Goal: Task Accomplishment & Management: Use online tool/utility

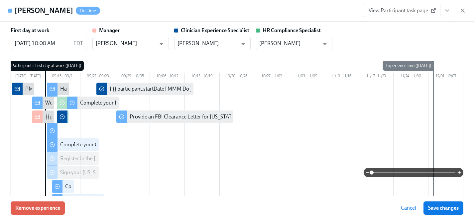
scroll to position [450, 0]
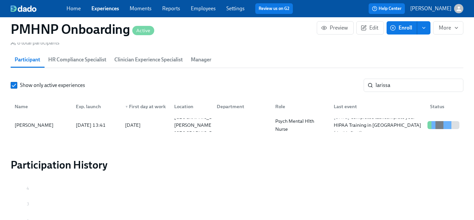
click at [97, 8] on link "Experiences" at bounding box center [105, 8] width 28 height 6
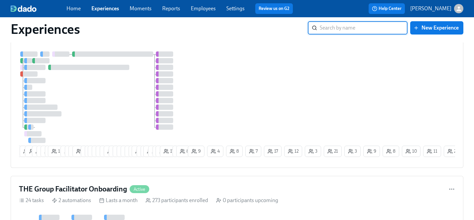
scroll to position [329, 0]
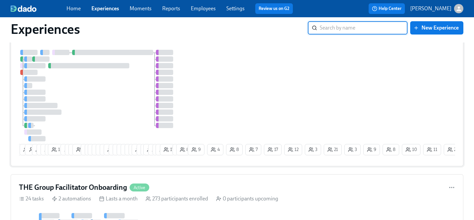
click at [126, 99] on div at bounding box center [102, 96] width 167 height 92
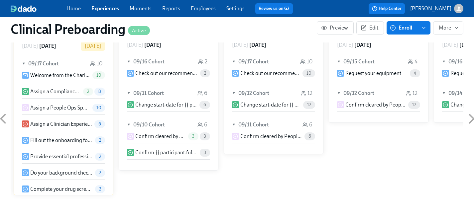
scroll to position [663, 0]
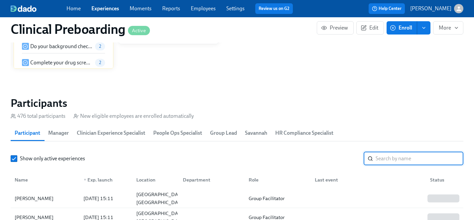
click at [381, 156] on input "search" at bounding box center [420, 158] width 88 height 13
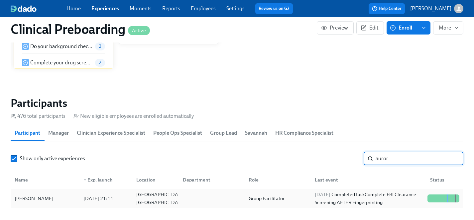
type input "auror"
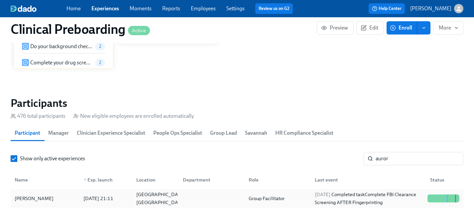
click at [34, 200] on div "[PERSON_NAME]" at bounding box center [34, 199] width 44 height 8
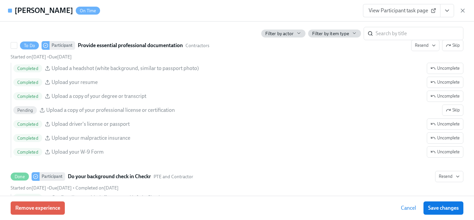
scroll to position [843, 0]
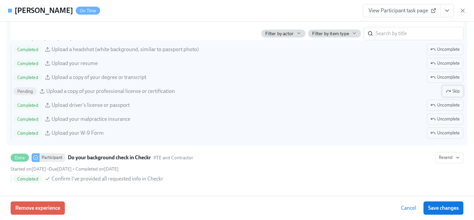
click at [452, 92] on span "Skip" at bounding box center [453, 91] width 14 height 7
click at [449, 208] on span "Save changes" at bounding box center [443, 208] width 31 height 7
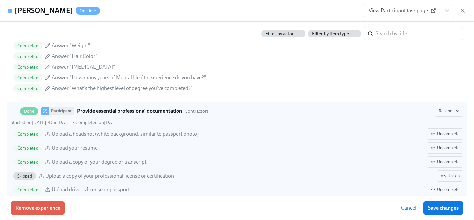
scroll to position [759, 0]
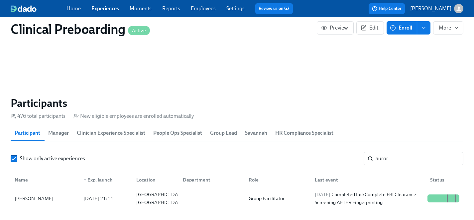
click at [112, 9] on link "Experiences" at bounding box center [105, 8] width 28 height 6
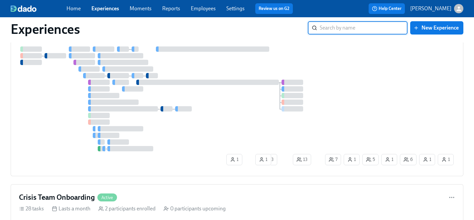
scroll to position [2997, 0]
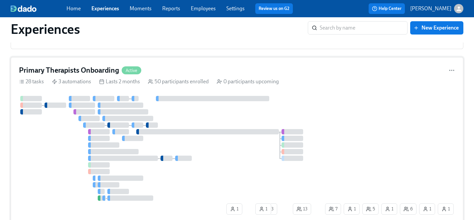
click at [75, 144] on div at bounding box center [171, 148] width 305 height 105
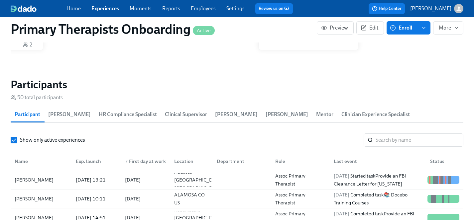
scroll to position [649, 0]
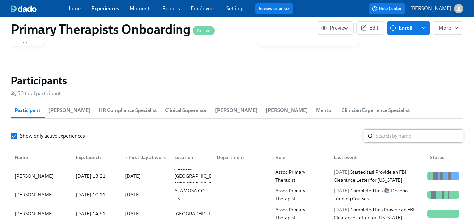
click at [394, 130] on input "search" at bounding box center [420, 136] width 88 height 13
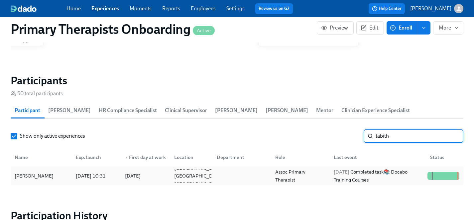
click at [29, 172] on div "[PERSON_NAME]" at bounding box center [34, 176] width 44 height 8
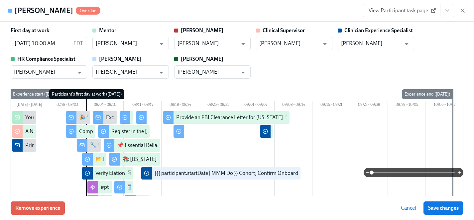
click at [450, 10] on icon "View task page" at bounding box center [447, 10] width 7 height 7
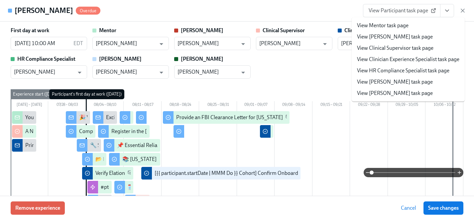
click at [384, 71] on link "View HR Compliance Specialist task page" at bounding box center [403, 70] width 92 height 7
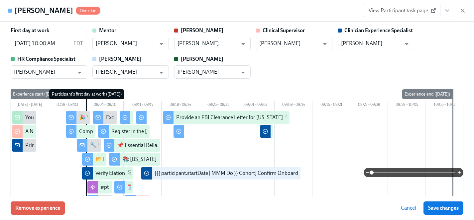
click at [448, 8] on icon "View task page" at bounding box center [447, 10] width 7 height 7
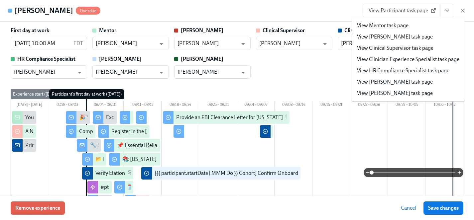
click at [411, 58] on link "View Clinician Experience Specialist task page" at bounding box center [408, 59] width 102 height 7
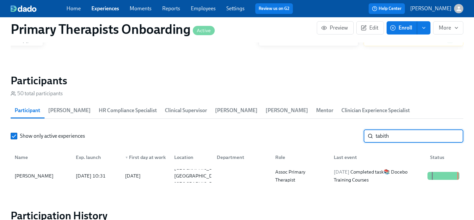
drag, startPoint x: 396, startPoint y: 127, endPoint x: 337, endPoint y: 123, distance: 59.3
click at [337, 130] on div "Show only active experiences tabith ​" at bounding box center [237, 136] width 453 height 13
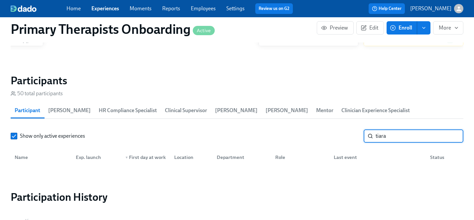
type input "tiara"
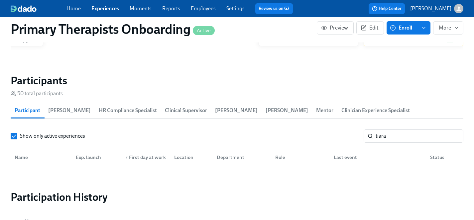
click at [100, 6] on link "Experiences" at bounding box center [105, 8] width 28 height 6
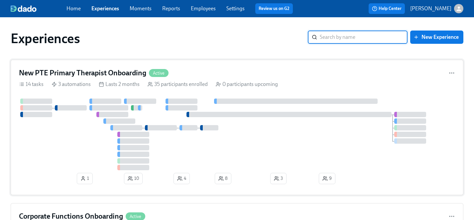
click at [85, 147] on div at bounding box center [237, 135] width 436 height 72
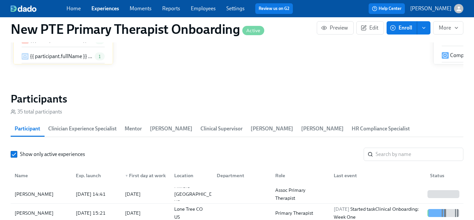
scroll to position [583, 0]
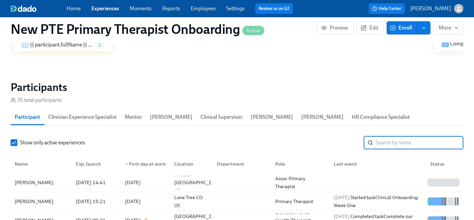
click at [395, 136] on input "search" at bounding box center [420, 142] width 88 height 13
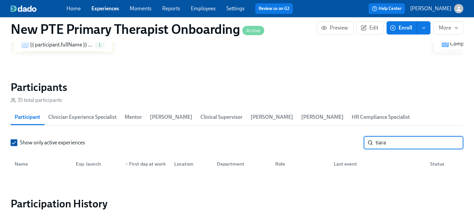
type input "tiara"
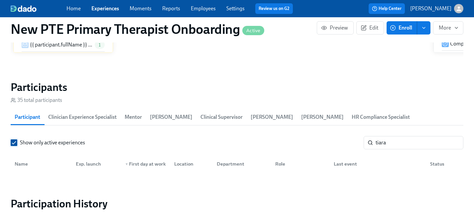
click at [13, 140] on input "Show only active experiences" at bounding box center [14, 143] width 6 height 6
click at [406, 136] on input "tiara" at bounding box center [420, 142] width 88 height 13
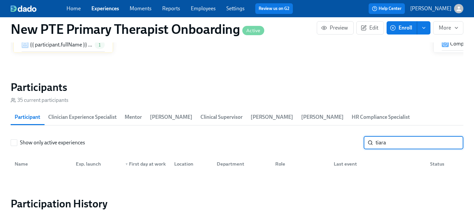
drag, startPoint x: 391, startPoint y: 131, endPoint x: 340, endPoint y: 131, distance: 50.5
click at [340, 136] on div "Show only active experiences tiara ​" at bounding box center [237, 142] width 453 height 13
type input "[PERSON_NAME]"
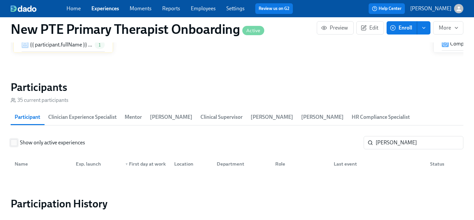
click at [14, 140] on input "Show only active experiences" at bounding box center [14, 143] width 6 height 6
click at [107, 8] on link "Experiences" at bounding box center [105, 8] width 28 height 6
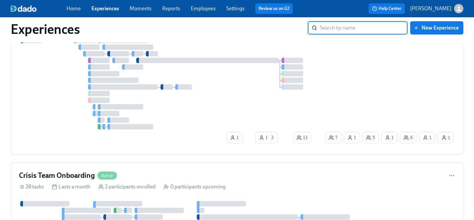
scroll to position [3035, 0]
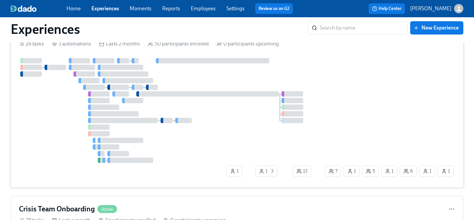
click at [60, 121] on div at bounding box center [171, 110] width 305 height 105
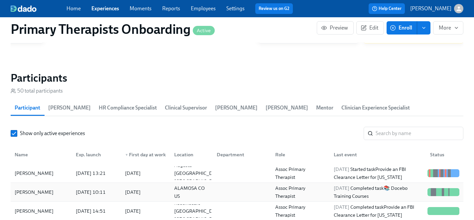
scroll to position [678, 0]
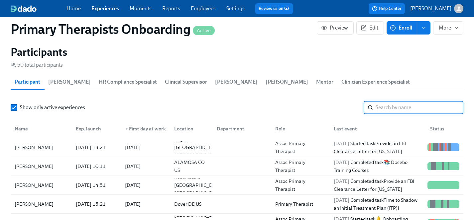
click at [401, 101] on input "search" at bounding box center [420, 107] width 88 height 13
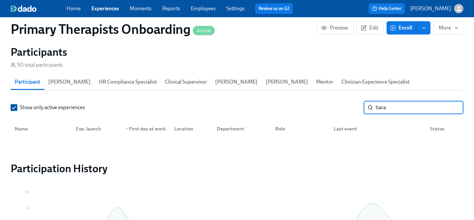
type input "tiara"
click at [14, 105] on input "Show only active experiences" at bounding box center [14, 108] width 6 height 6
drag, startPoint x: 392, startPoint y: 89, endPoint x: 378, endPoint y: 89, distance: 15.0
click at [378, 89] on section "Participants 50 current participants Participant [PERSON_NAME] HR Compliance Sp…" at bounding box center [237, 93] width 453 height 95
drag, startPoint x: 320, startPoint y: 97, endPoint x: 314, endPoint y: 96, distance: 6.0
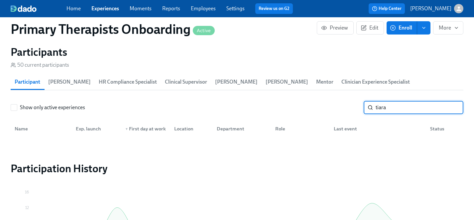
click at [314, 101] on div "Show only active experiences tiara ​" at bounding box center [237, 107] width 453 height 13
type input "[PERSON_NAME]"
click at [14, 105] on input "Show only active experiences" at bounding box center [14, 108] width 6 height 6
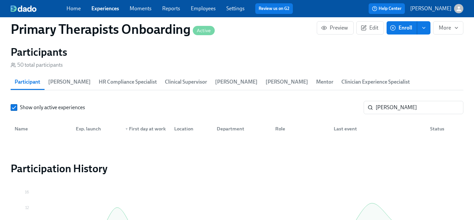
click at [208, 8] on link "Employees" at bounding box center [203, 8] width 25 height 6
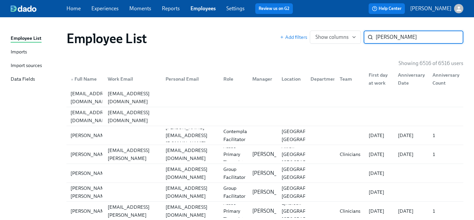
type input "[PERSON_NAME]"
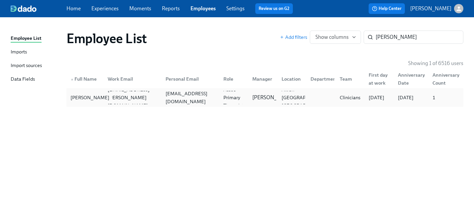
click at [87, 96] on div "[PERSON_NAME]" at bounding box center [90, 98] width 44 height 8
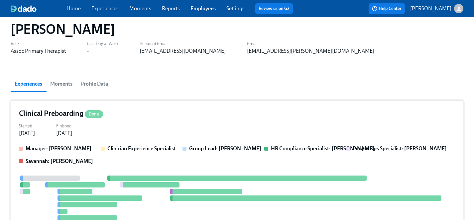
scroll to position [6, 0]
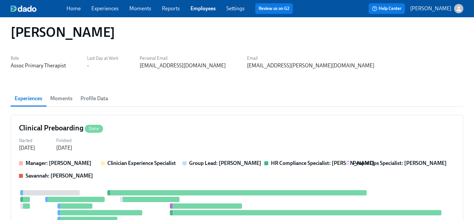
click at [63, 98] on span "Moments" at bounding box center [61, 98] width 22 height 9
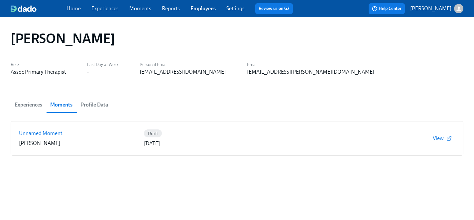
click at [97, 101] on span "Profile Data" at bounding box center [94, 104] width 28 height 9
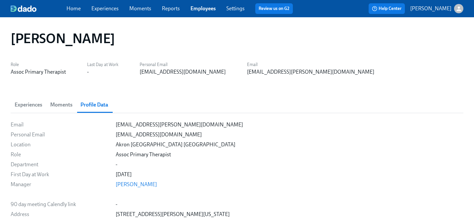
click at [26, 105] on span "Experiences" at bounding box center [29, 104] width 28 height 9
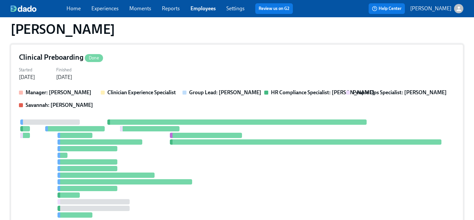
scroll to position [76, 0]
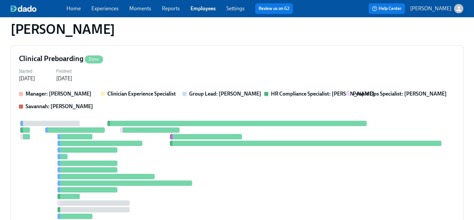
click at [101, 9] on link "Experiences" at bounding box center [104, 8] width 27 height 6
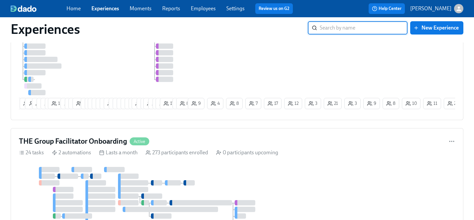
scroll to position [381, 0]
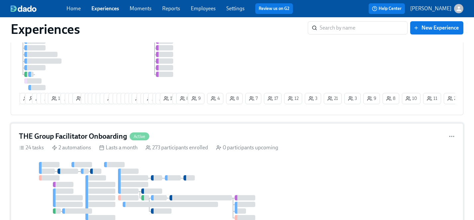
click at [261, 180] on div at bounding box center [149, 191] width 261 height 58
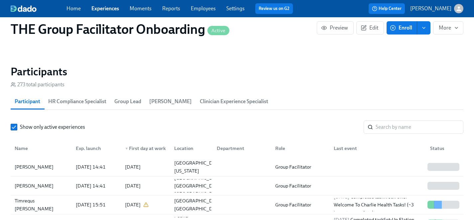
scroll to position [619, 0]
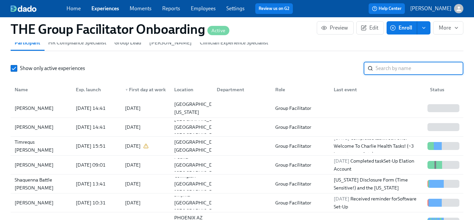
click at [402, 65] on input "search" at bounding box center [420, 68] width 88 height 13
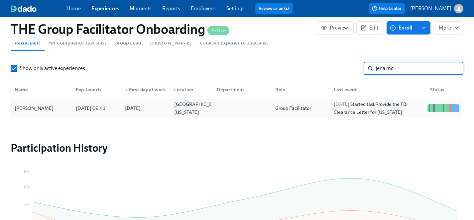
type input "jena mc"
click at [33, 106] on div "[PERSON_NAME]" at bounding box center [34, 108] width 44 height 8
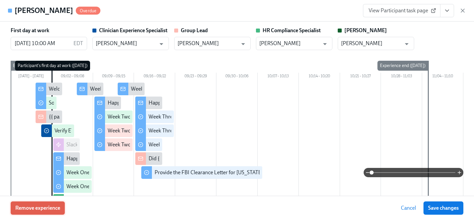
click at [55, 208] on span "Remove experience" at bounding box center [37, 208] width 45 height 7
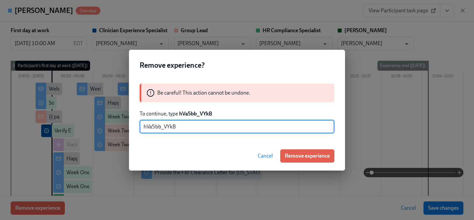
type input "hVa5bb_VYkB"
click at [315, 155] on span "Remove experience" at bounding box center [307, 156] width 45 height 7
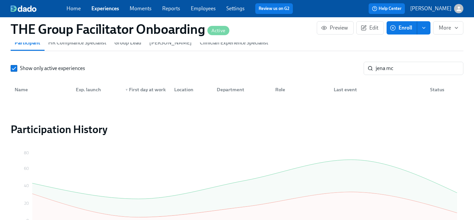
scroll to position [0, 9729]
click at [95, 9] on link "Experiences" at bounding box center [105, 8] width 28 height 6
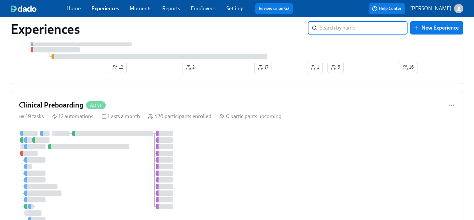
scroll to position [265, 0]
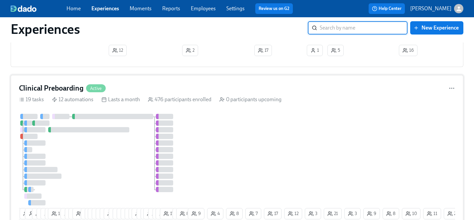
click at [281, 149] on div "10 3 18 1 12 6 6 3 14 9 1 6 8 5 3 23 22 14 11 13 3 3 4 7 3 7 25 3 2 19 6 7 11 1…" at bounding box center [237, 168] width 436 height 108
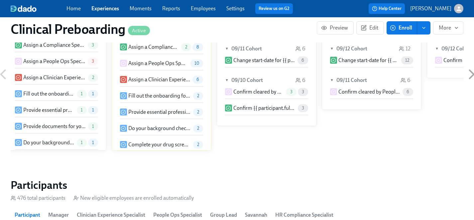
scroll to position [0, 7644]
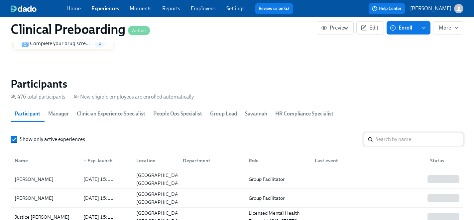
click at [385, 139] on input "search" at bounding box center [420, 139] width 88 height 13
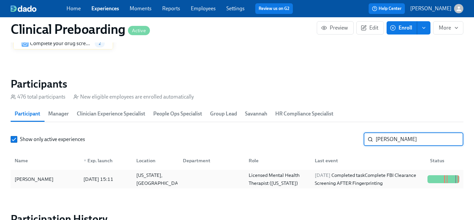
type input "[PERSON_NAME]"
click at [28, 179] on div "[PERSON_NAME]" at bounding box center [34, 179] width 44 height 8
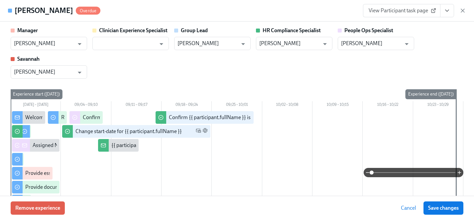
click at [448, 9] on icon "View task page" at bounding box center [447, 10] width 7 height 7
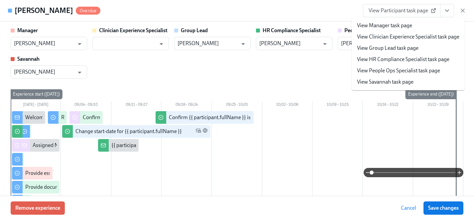
click at [395, 59] on link "View HR Compliance Specialist task page" at bounding box center [403, 59] width 92 height 7
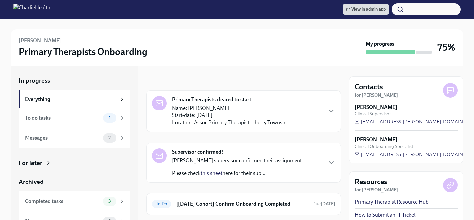
scroll to position [16, 0]
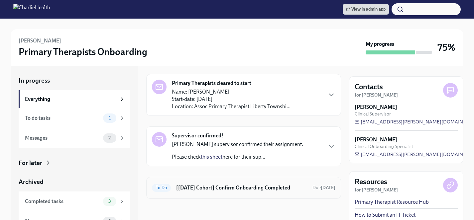
click at [232, 189] on h6 "[Aug 4th Cohort] Confirm Onboarding Completed" at bounding box center [241, 187] width 131 height 7
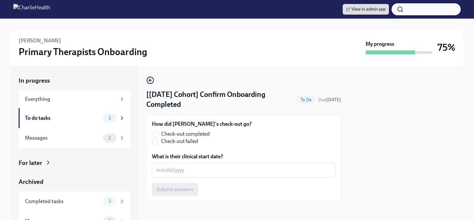
click at [185, 132] on span "Check-out completed" at bounding box center [185, 134] width 49 height 7
click at [158, 132] on input "Check-out completed" at bounding box center [155, 134] width 6 height 6
radio input "true"
click at [180, 168] on textarea "What is their clinical start date?" at bounding box center [243, 171] width 175 height 8
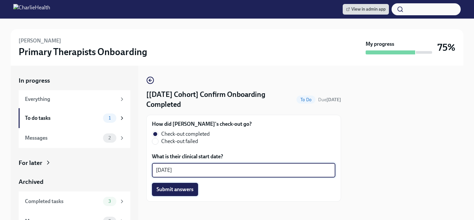
type textarea "09/17/2025"
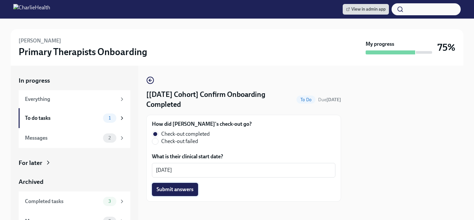
click at [180, 192] on span "Submit answers" at bounding box center [175, 189] width 37 height 7
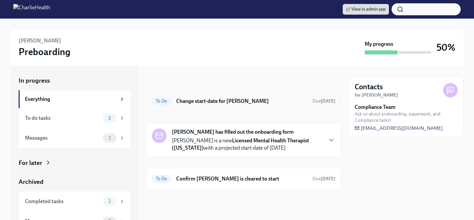
click at [214, 101] on h6 "Change start-date for [PERSON_NAME]" at bounding box center [241, 101] width 131 height 7
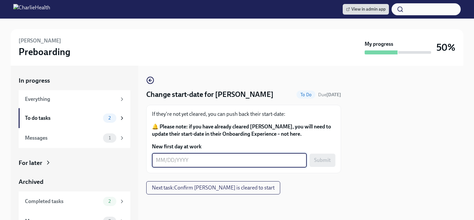
click at [186, 159] on textarea "New first day at work" at bounding box center [229, 161] width 147 height 8
type textarea "09/29/2025"
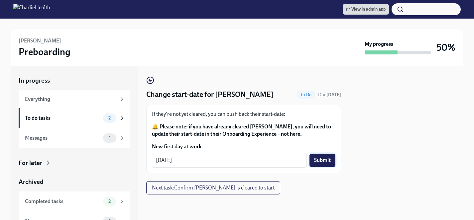
click at [321, 161] on span "Submit" at bounding box center [322, 160] width 17 height 7
